Goal: Task Accomplishment & Management: Manage account settings

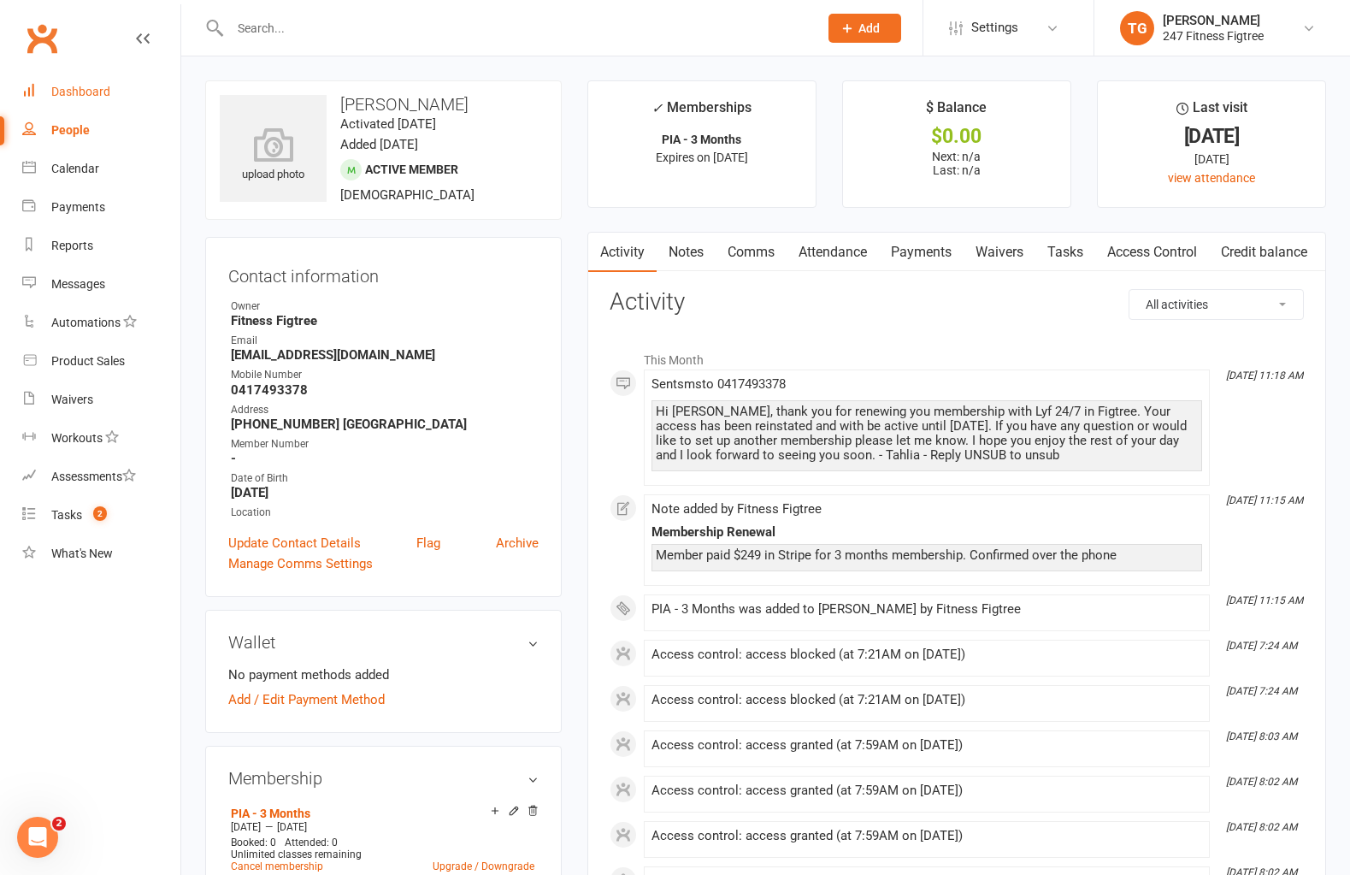
click at [70, 82] on link "Dashboard" at bounding box center [101, 92] width 158 height 38
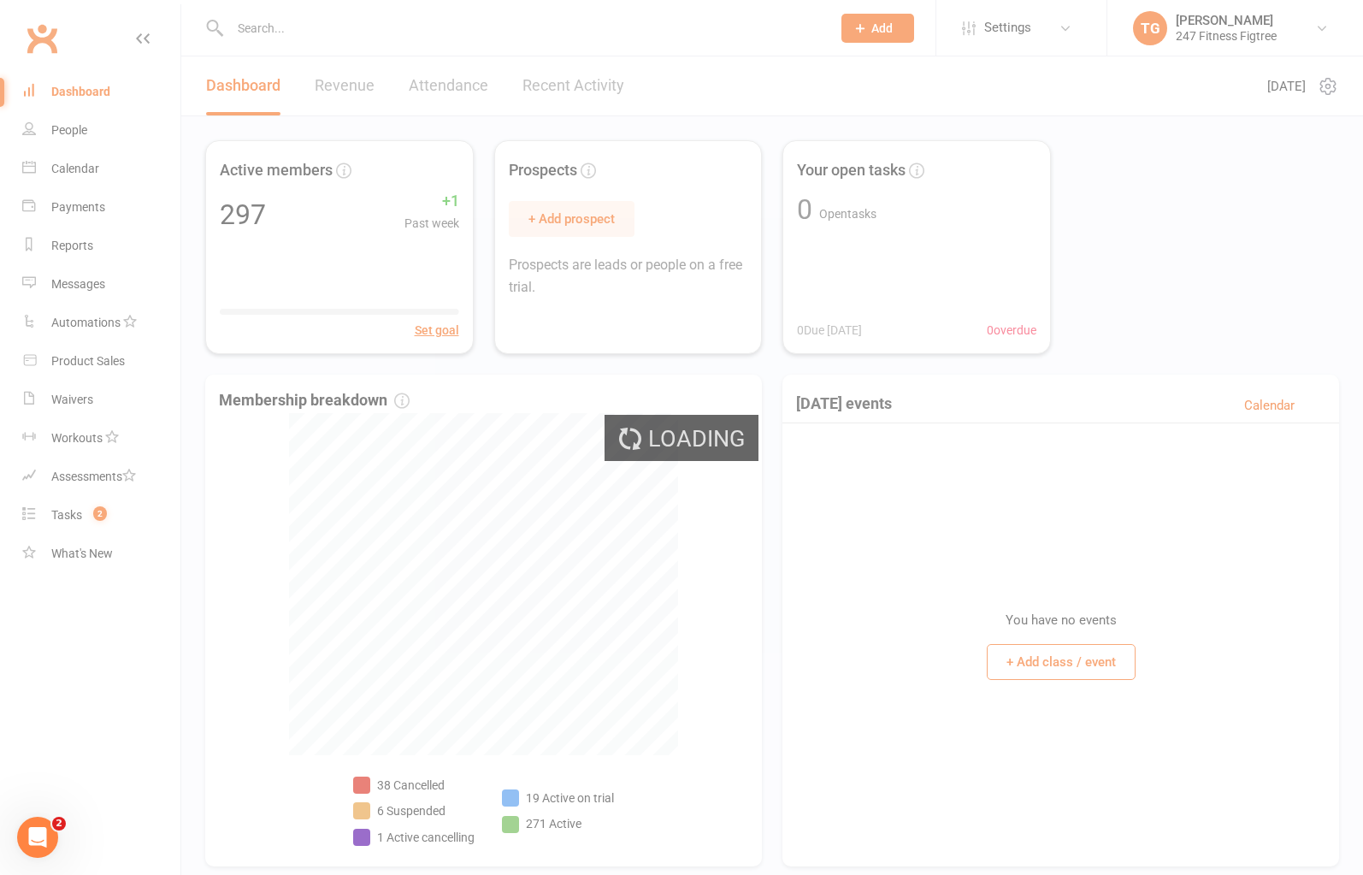
select select "no_trial"
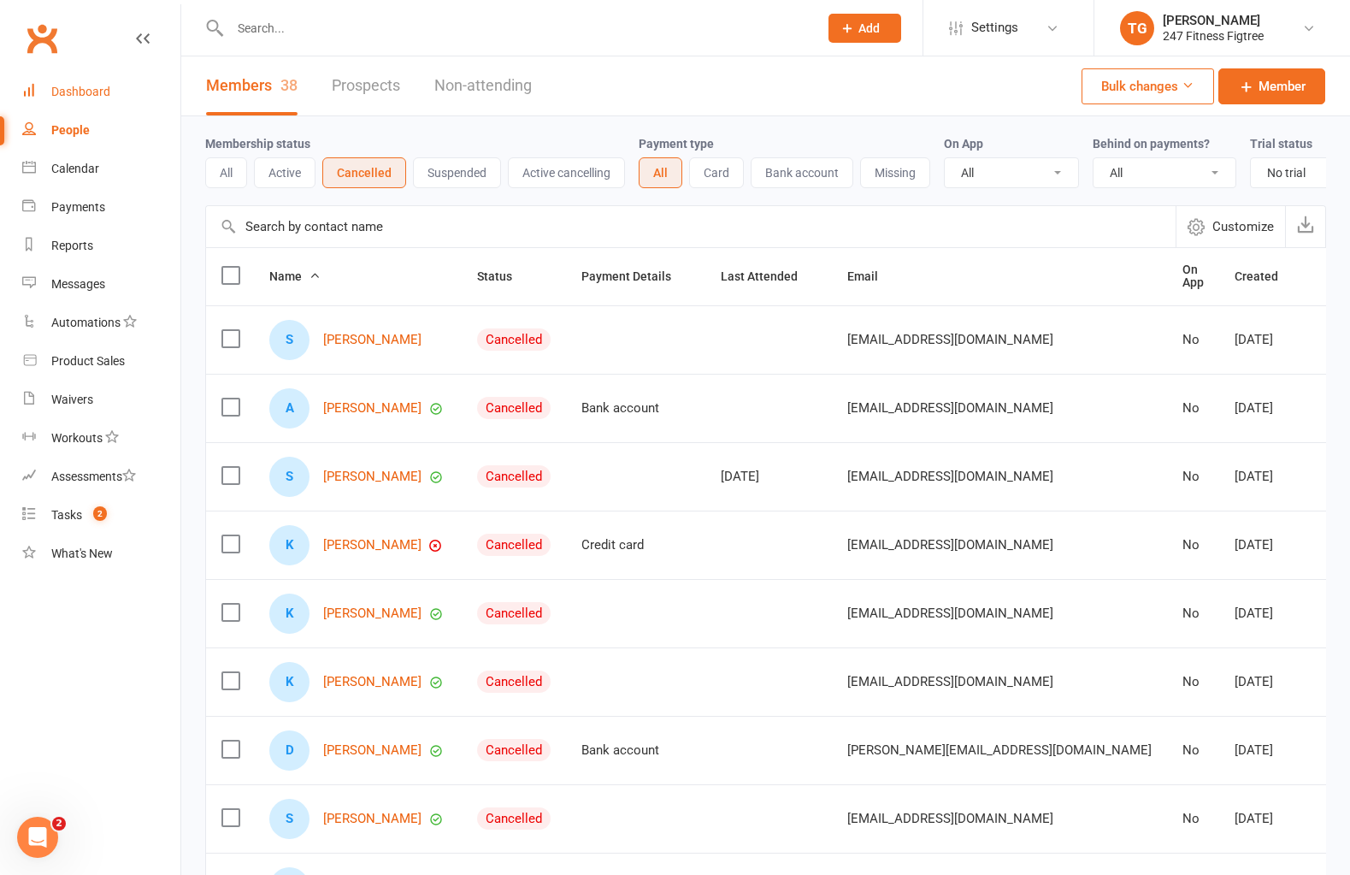
click at [67, 90] on div "Dashboard" at bounding box center [80, 92] width 59 height 14
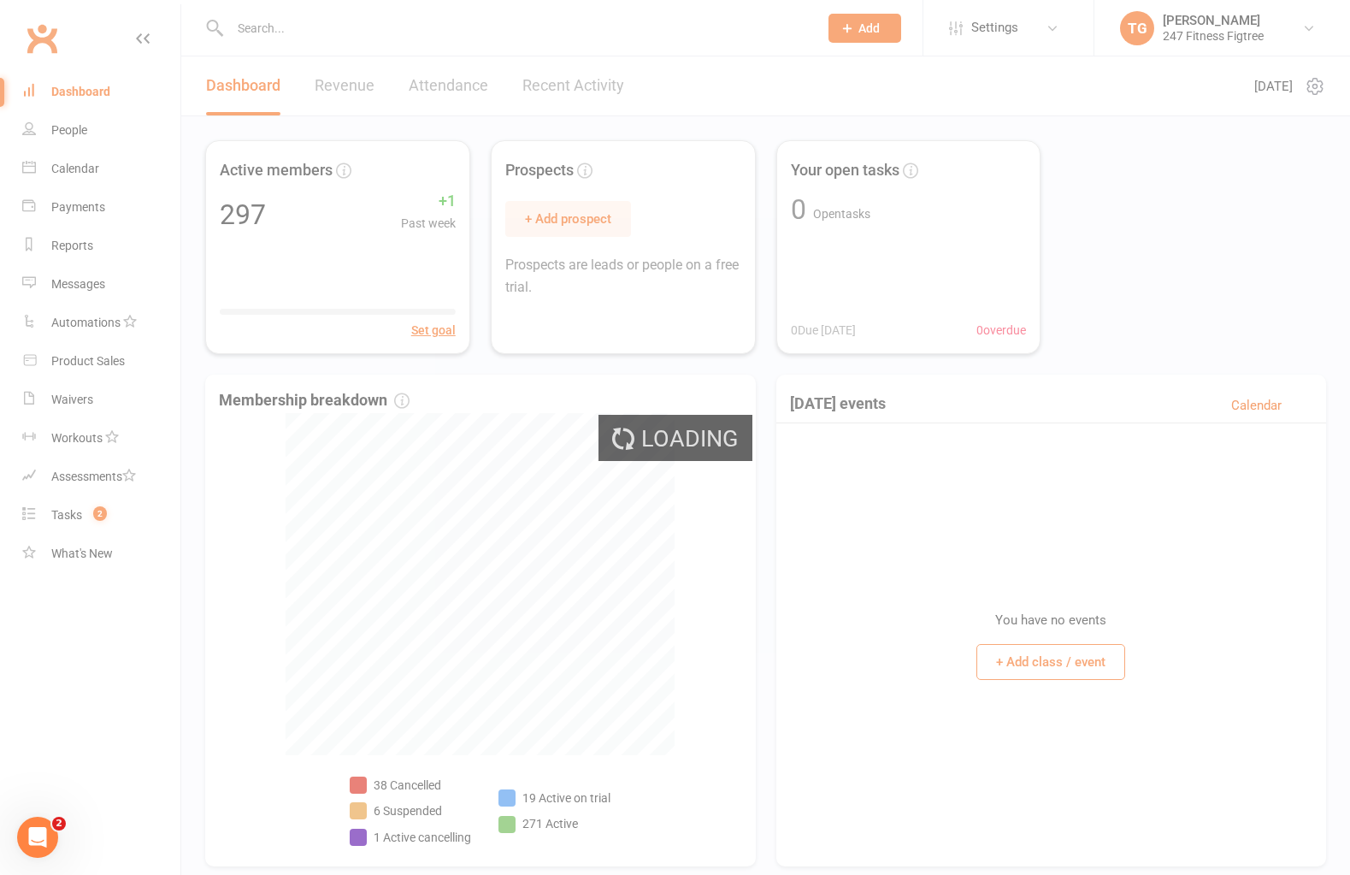
select select "active_trial"
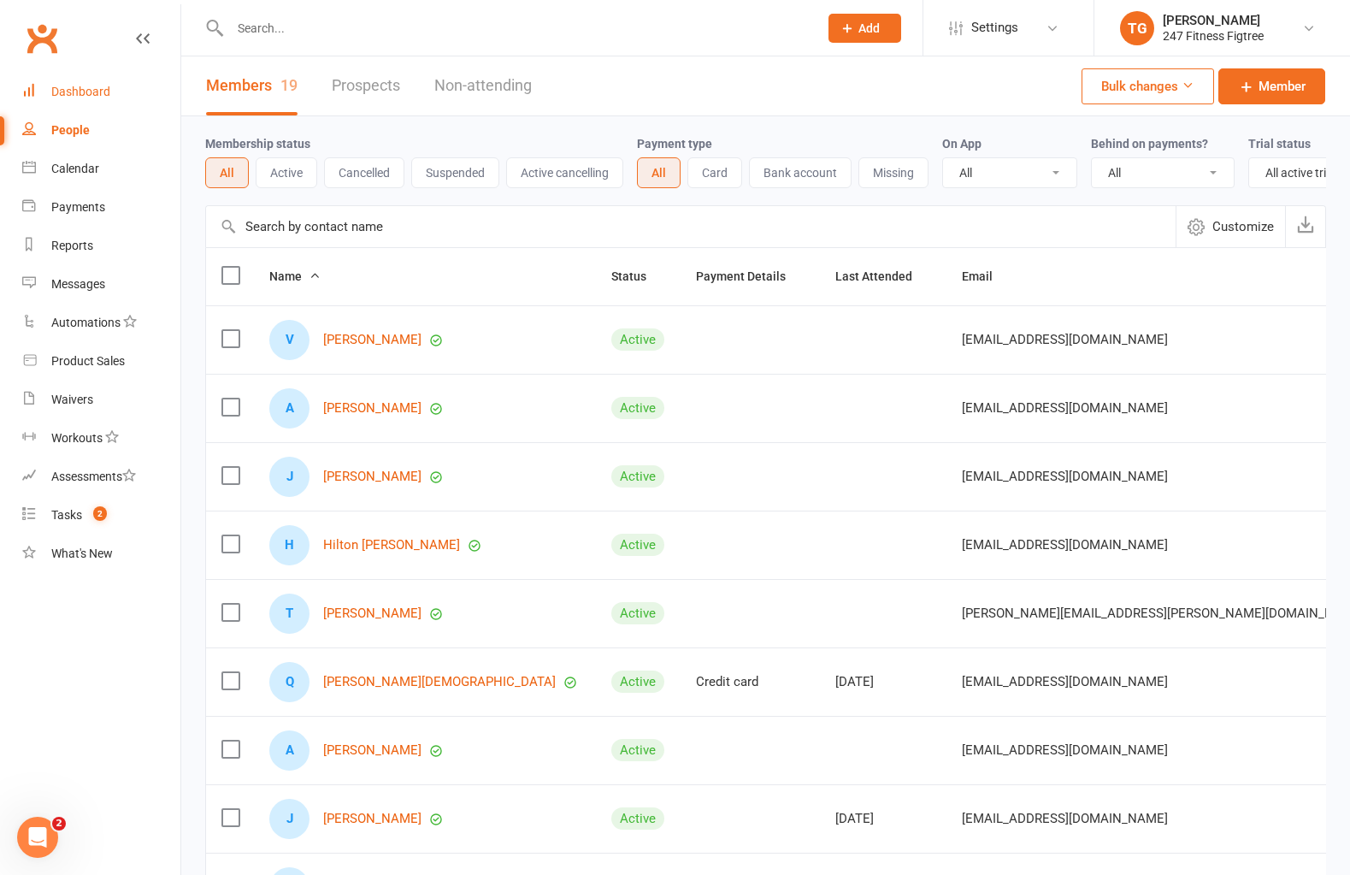
click at [92, 92] on div "Dashboard" at bounding box center [80, 92] width 59 height 14
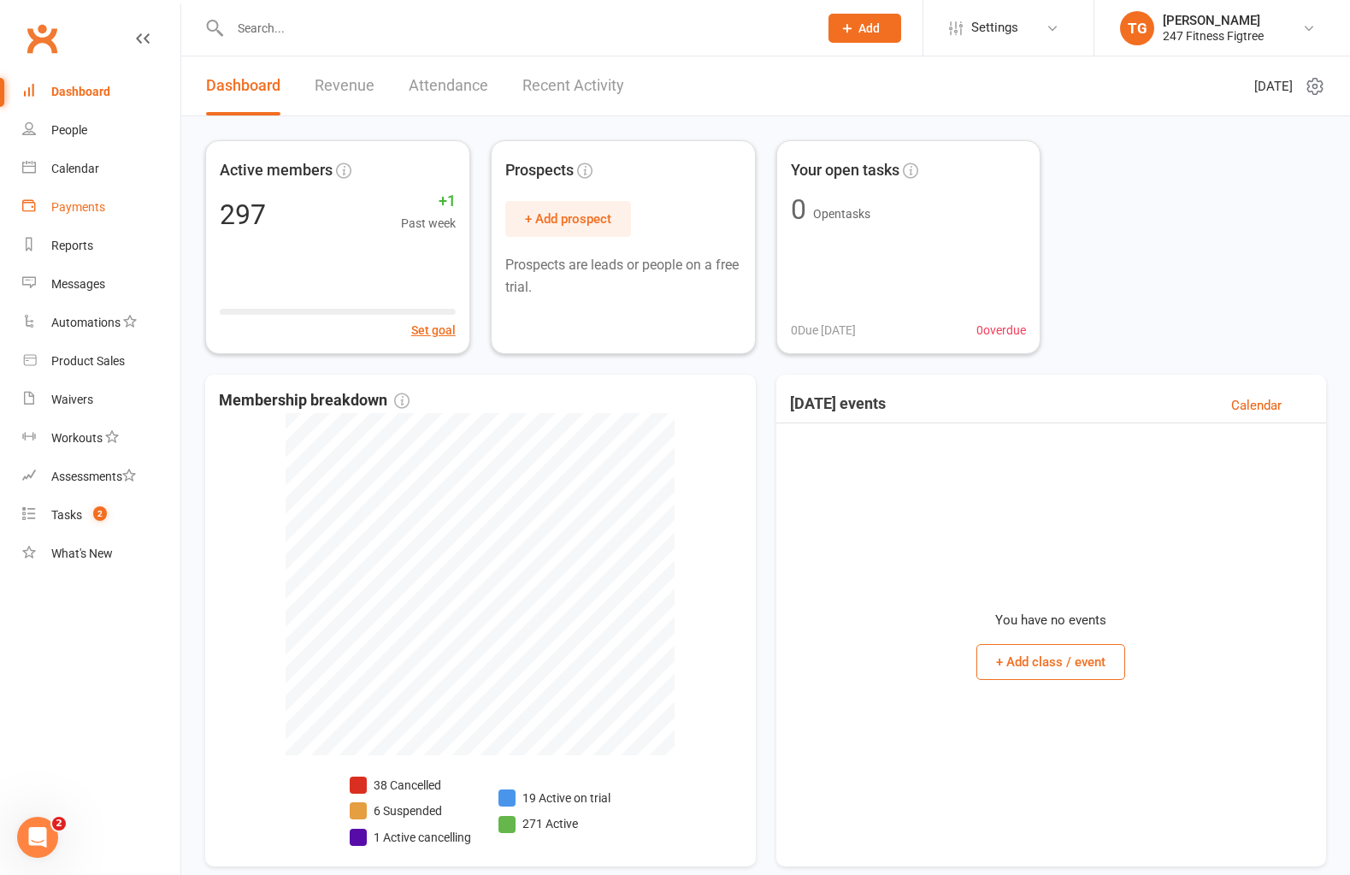
click at [90, 200] on div "Payments" at bounding box center [78, 207] width 54 height 14
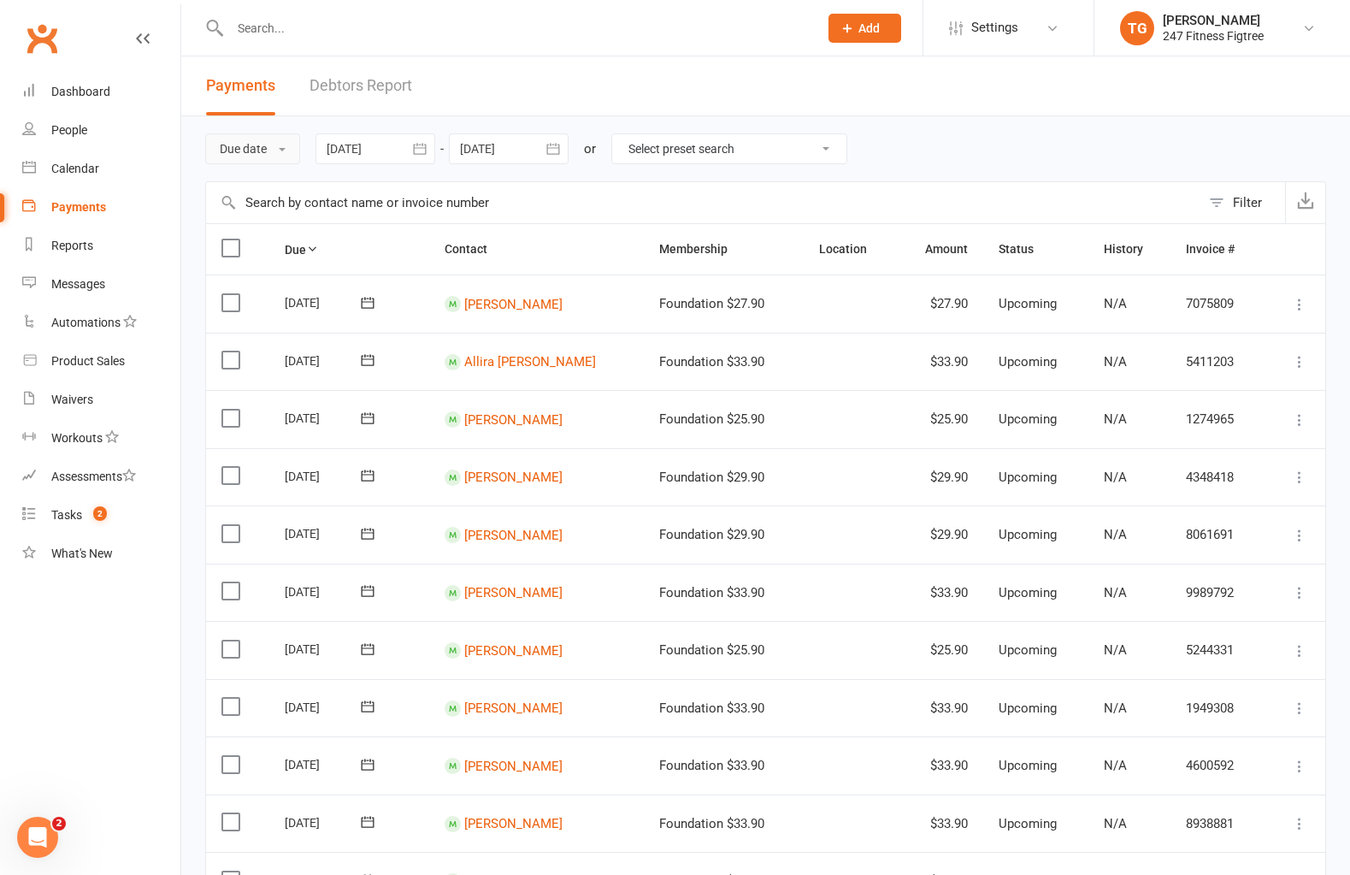
click at [277, 154] on button "Due date" at bounding box center [252, 148] width 95 height 31
click at [426, 143] on icon "button" at bounding box center [419, 148] width 17 height 17
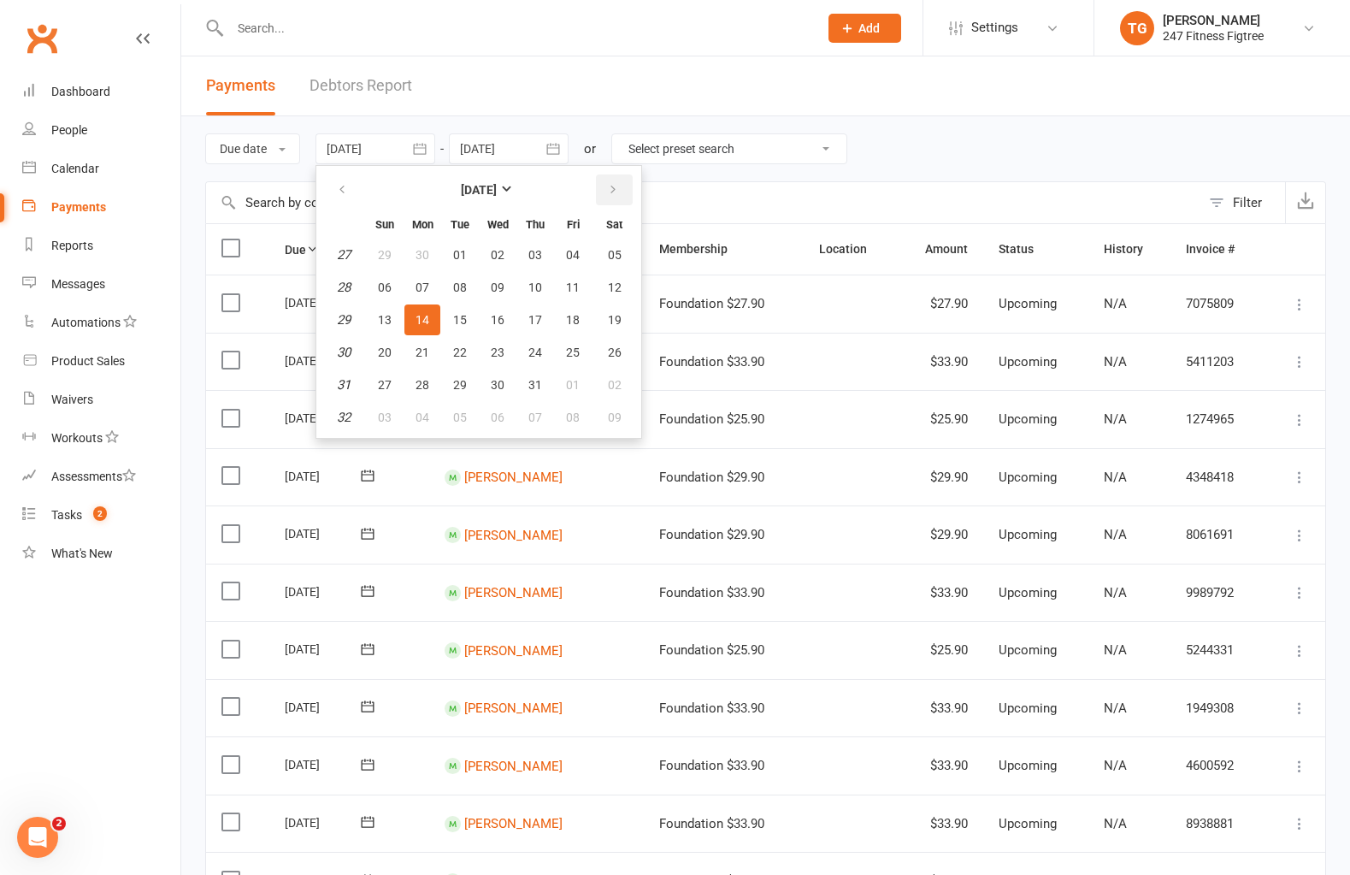
click at [618, 186] on icon "button" at bounding box center [613, 190] width 12 height 14
click at [538, 315] on span "14" at bounding box center [535, 320] width 14 height 14
type input "[DATE]"
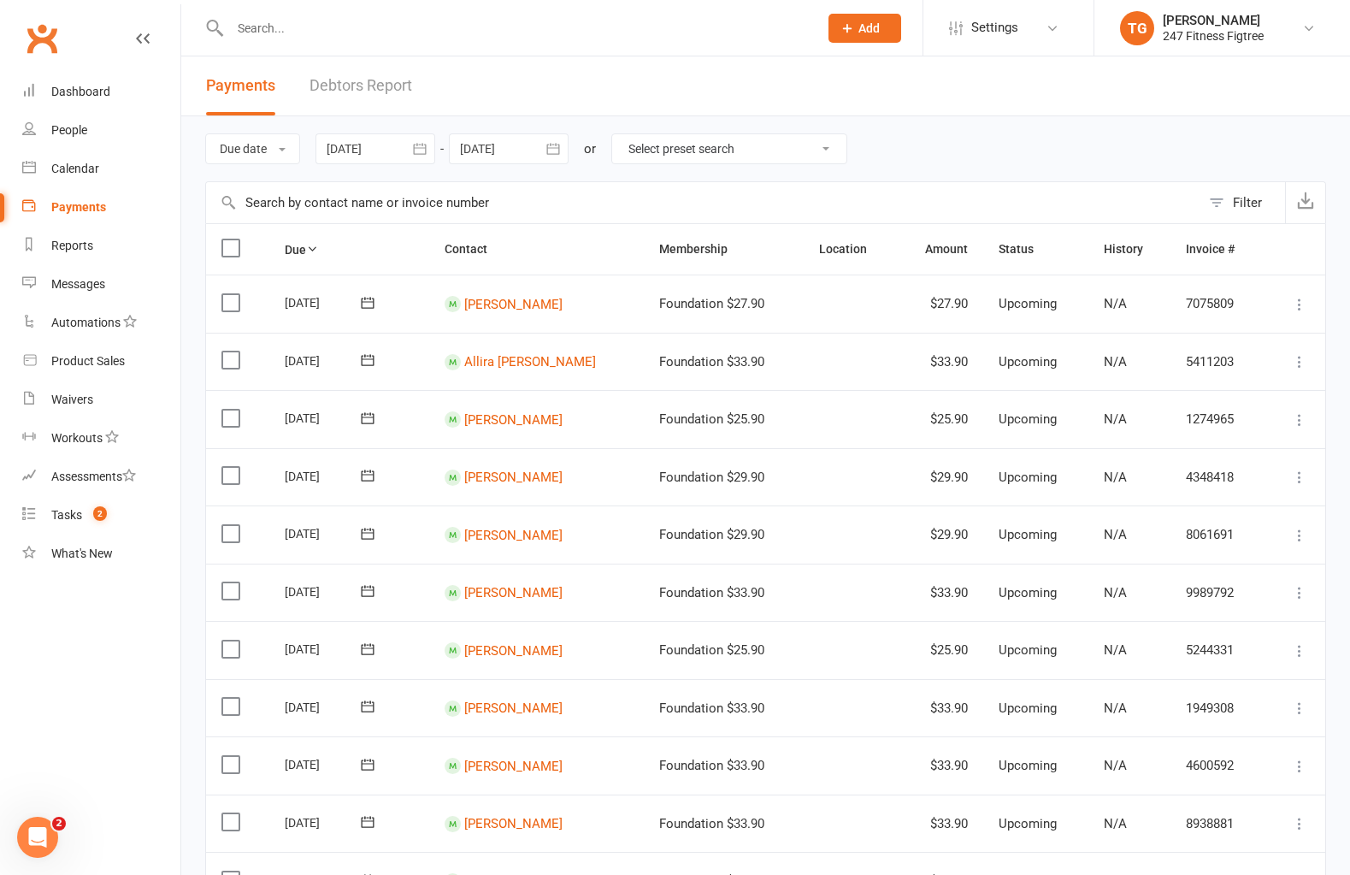
click at [554, 145] on icon "button" at bounding box center [552, 148] width 13 height 11
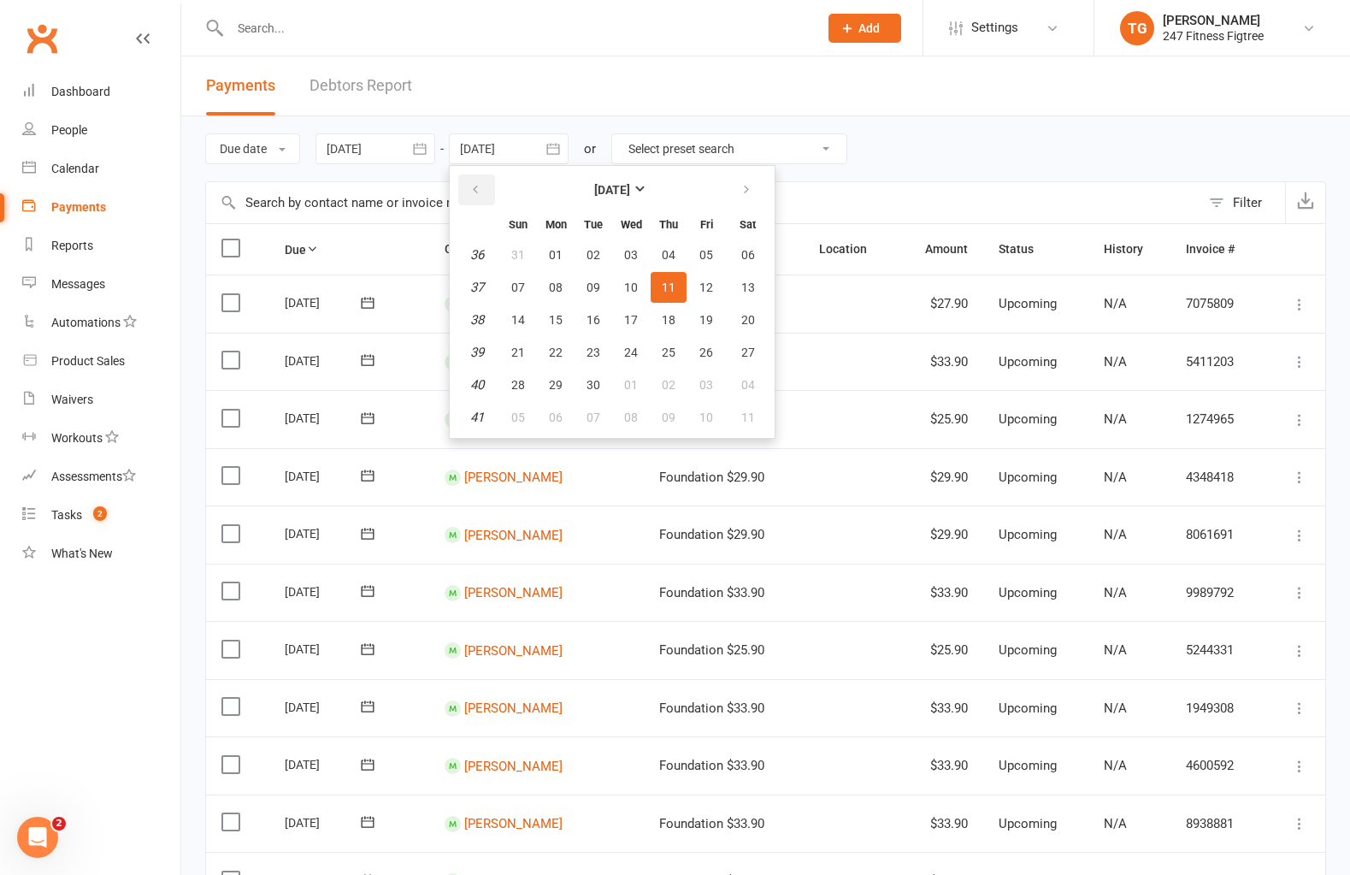
click at [490, 189] on button "button" at bounding box center [476, 189] width 37 height 31
click at [667, 318] on span "14" at bounding box center [669, 320] width 14 height 14
type input "[DATE]"
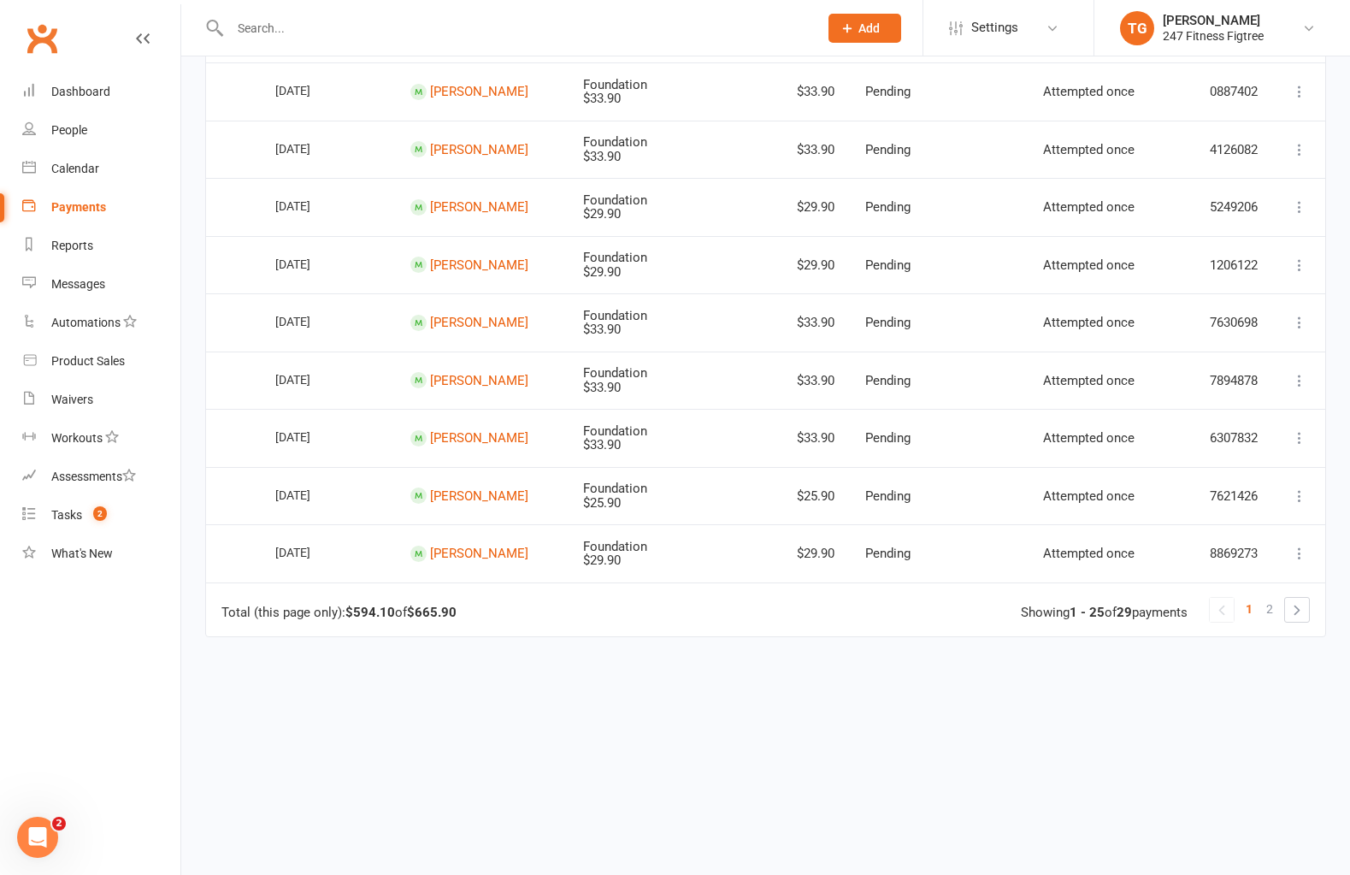
scroll to position [1146, 0]
